Goal: Task Accomplishment & Management: Manage account settings

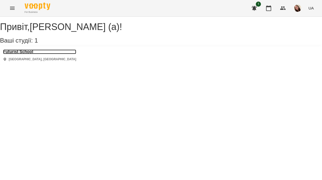
click at [26, 54] on h3 "Futurist School" at bounding box center [39, 51] width 73 height 5
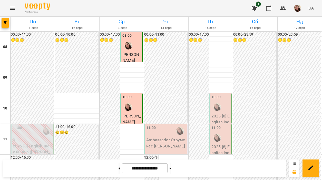
scroll to position [260, 0]
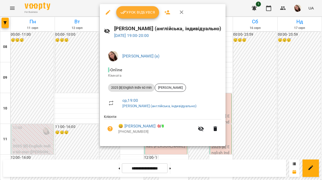
click at [129, 18] on div "Урок відбувся" at bounding box center [163, 12] width 126 height 16
click at [130, 16] on button "Урок відбувся" at bounding box center [137, 12] width 43 height 12
